Goal: Subscribe to service/newsletter

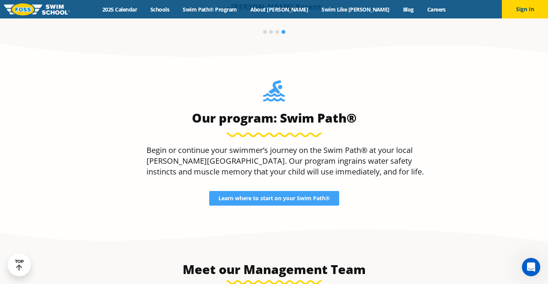
scroll to position [643, 0]
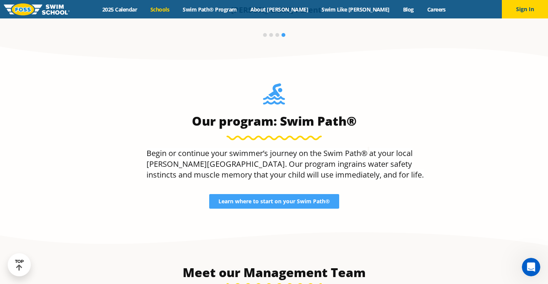
click at [176, 8] on link "Schools" at bounding box center [160, 9] width 32 height 7
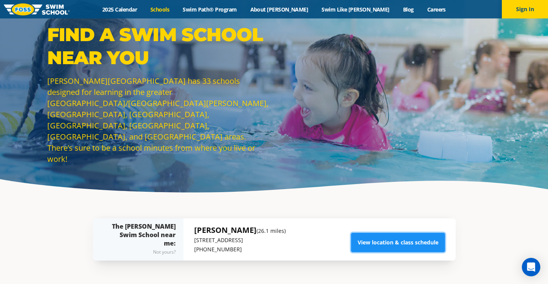
click at [395, 244] on link "View location & class schedule" at bounding box center [398, 242] width 94 height 19
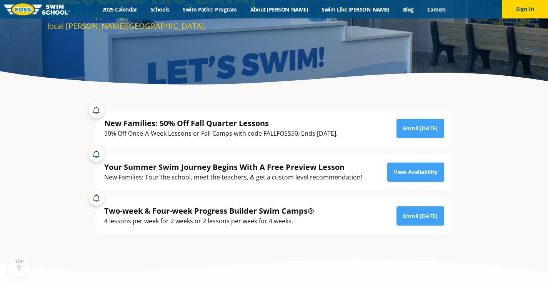
scroll to position [115, 0]
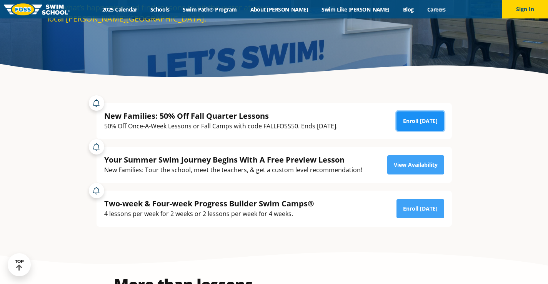
click at [412, 120] on link "Enroll Today" at bounding box center [421, 121] width 48 height 19
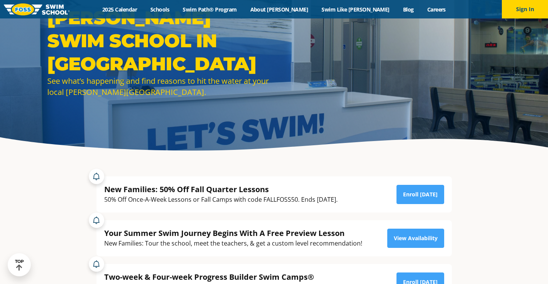
scroll to position [38, 0]
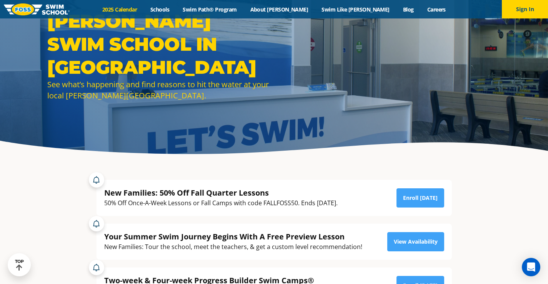
click at [144, 11] on link "2025 Calendar" at bounding box center [120, 9] width 48 height 7
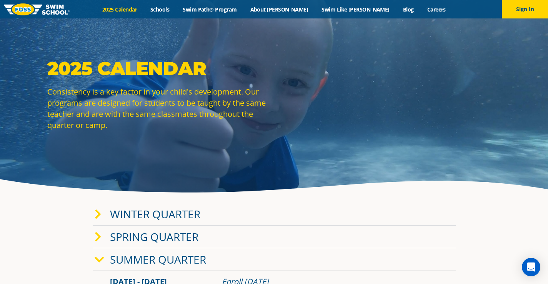
click at [169, 214] on link "Winter Quarter" at bounding box center [155, 214] width 90 height 15
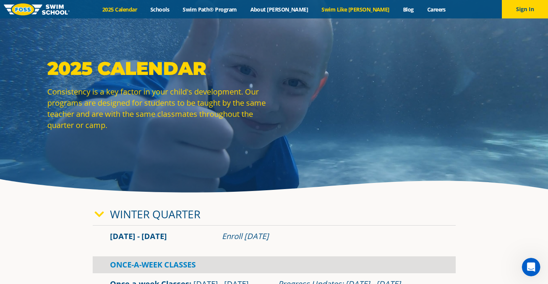
click at [345, 10] on link "Swim Like [PERSON_NAME]" at bounding box center [356, 9] width 82 height 7
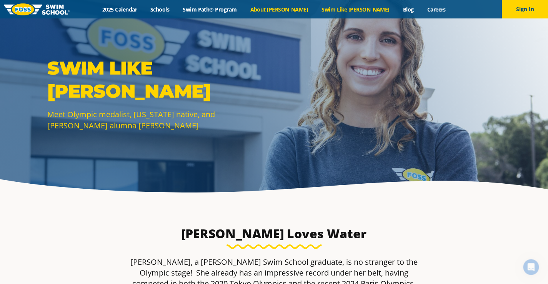
click at [294, 10] on link "About [PERSON_NAME]" at bounding box center [280, 9] width 72 height 7
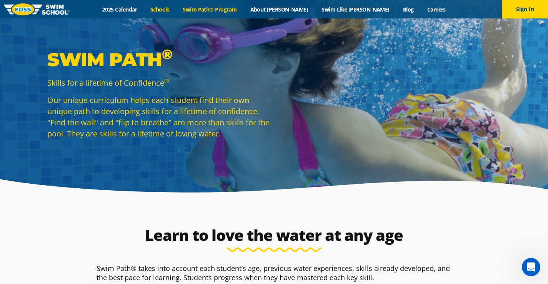
click at [176, 7] on link "Schools" at bounding box center [160, 9] width 32 height 7
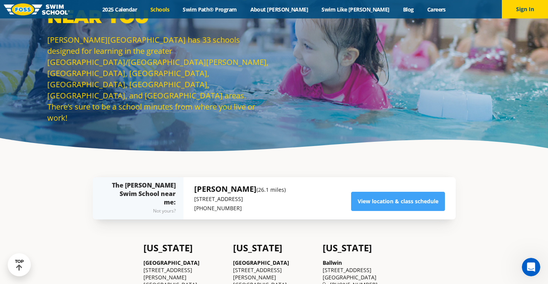
scroll to position [38, 0]
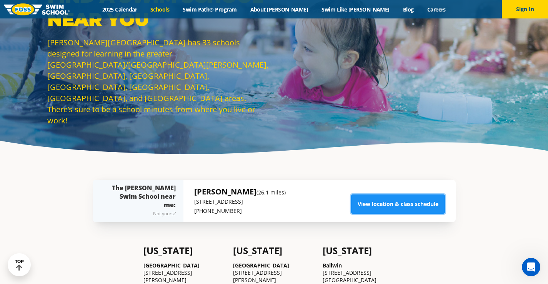
click at [390, 204] on link "View location & class schedule" at bounding box center [398, 204] width 94 height 19
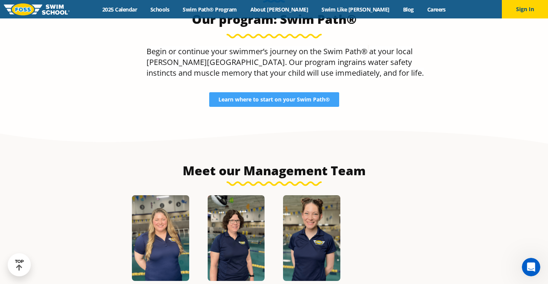
scroll to position [769, 0]
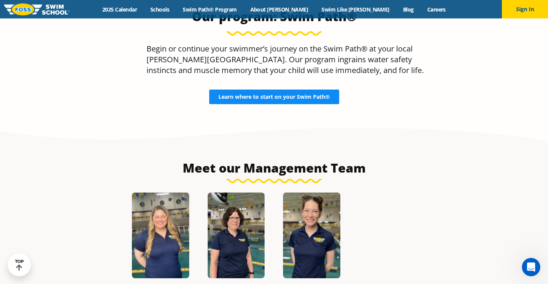
click at [280, 94] on span "Learn where to start on your Swim Path®" at bounding box center [275, 96] width 112 height 5
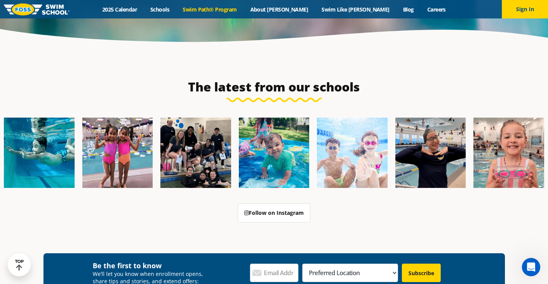
scroll to position [2077, 0]
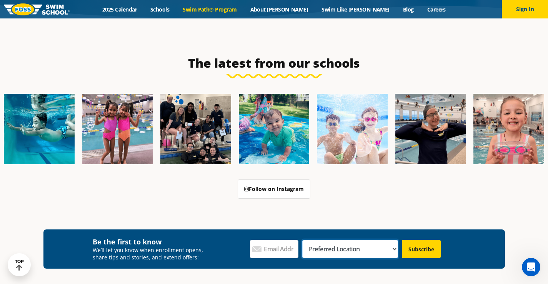
click at [382, 240] on select "Preferred Location [GEOGRAPHIC_DATA], [GEOGRAPHIC_DATA] [GEOGRAPHIC_DATA], [GEO…" at bounding box center [350, 249] width 96 height 18
select select "Blaine, [GEOGRAPHIC_DATA]"
click at [332, 240] on select "Preferred Location [GEOGRAPHIC_DATA], [GEOGRAPHIC_DATA] [GEOGRAPHIC_DATA], [GEO…" at bounding box center [350, 249] width 96 height 18
click at [289, 240] on input "Email Address *" at bounding box center [274, 249] width 48 height 18
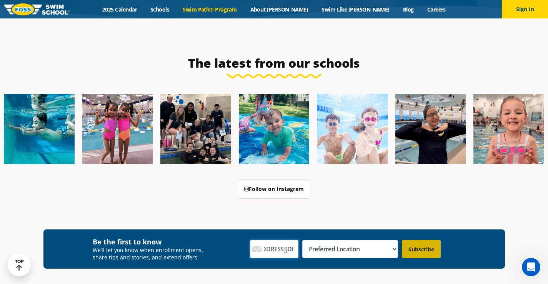
type input "[EMAIL_ADDRESS][DOMAIN_NAME]"
click at [427, 240] on input "Subscribe" at bounding box center [421, 249] width 39 height 18
